Goal: Transaction & Acquisition: Purchase product/service

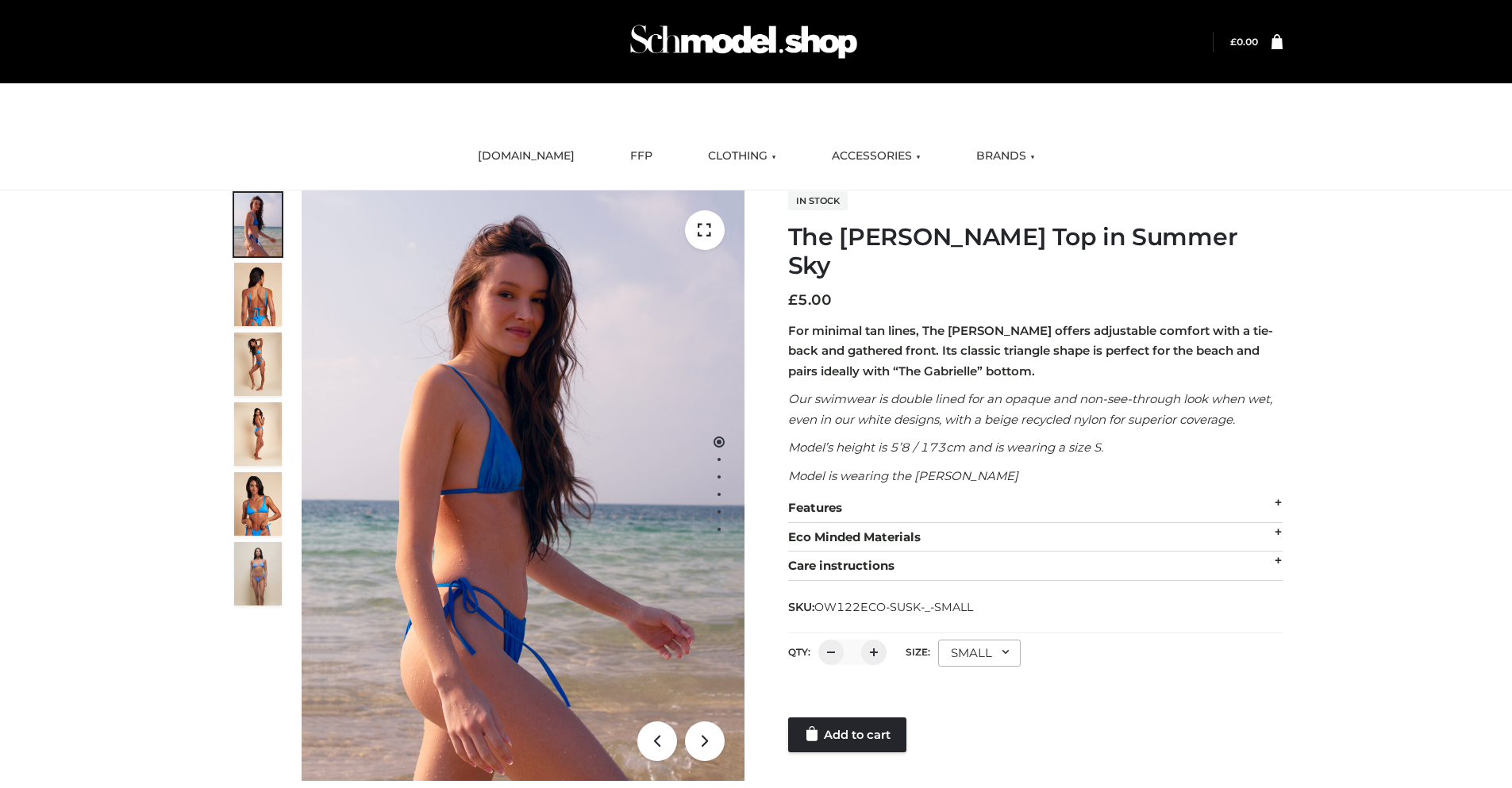
click at [977, 640] on div "SMALL" at bounding box center [979, 653] width 82 height 27
click at [0, 0] on li "SMALL" at bounding box center [0, 0] width 0 height 0
click at [848, 718] on link "Add to cart" at bounding box center [847, 735] width 119 height 35
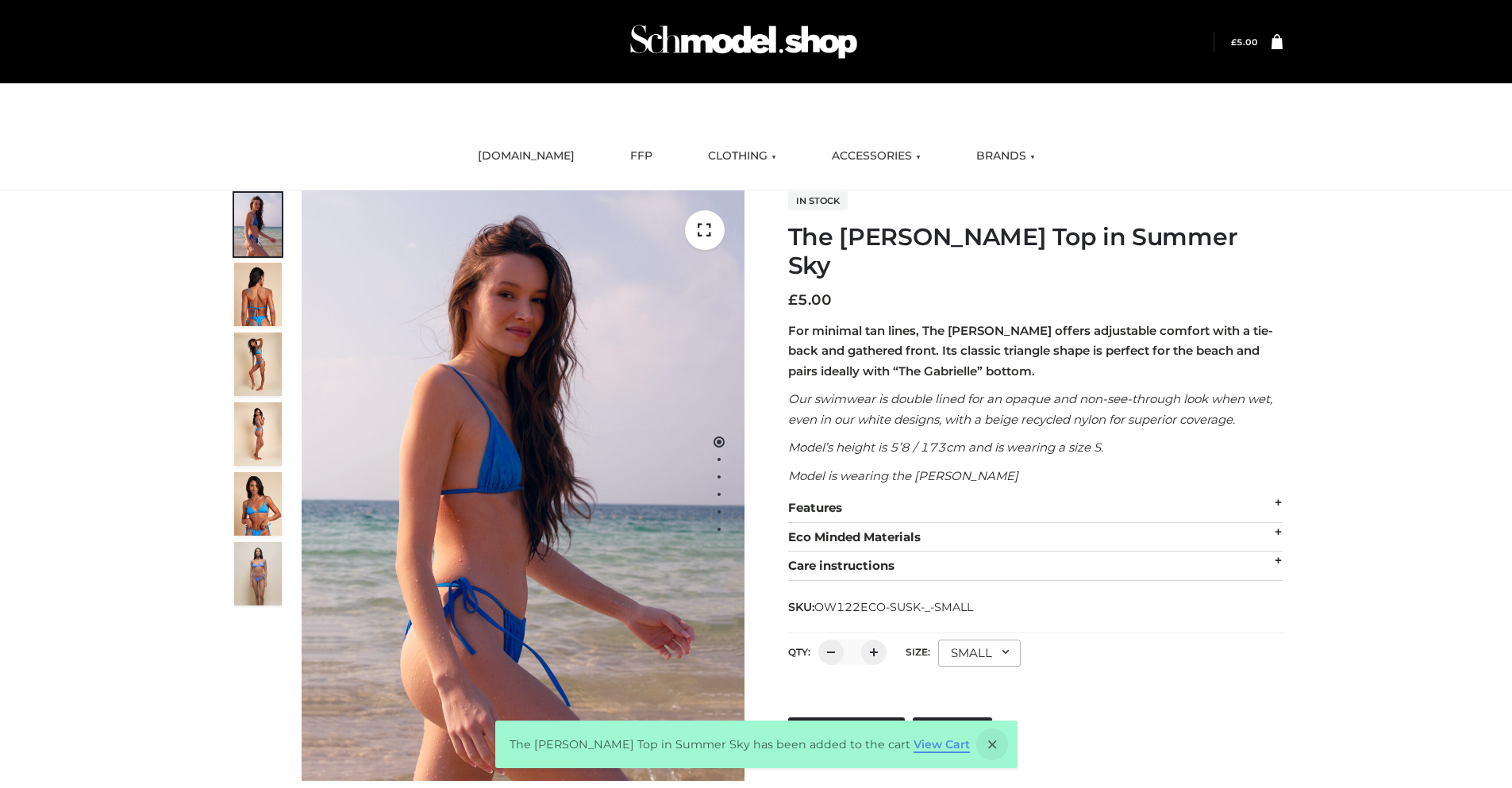
click at [918, 752] on link "View Cart" at bounding box center [942, 744] width 56 height 14
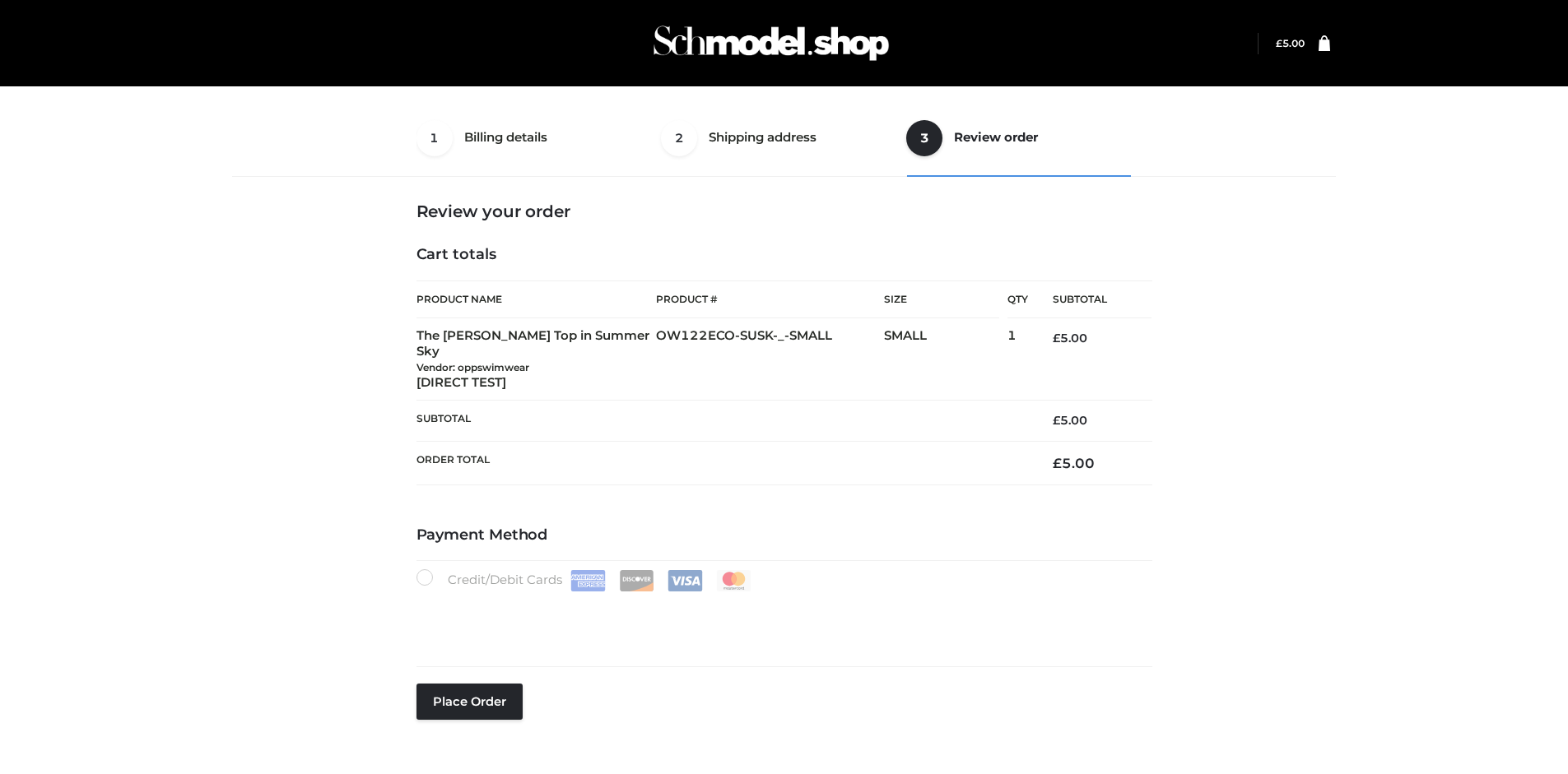
select select "***"
click at [469, 684] on button "Place order" at bounding box center [469, 701] width 106 height 36
